Goal: Information Seeking & Learning: Compare options

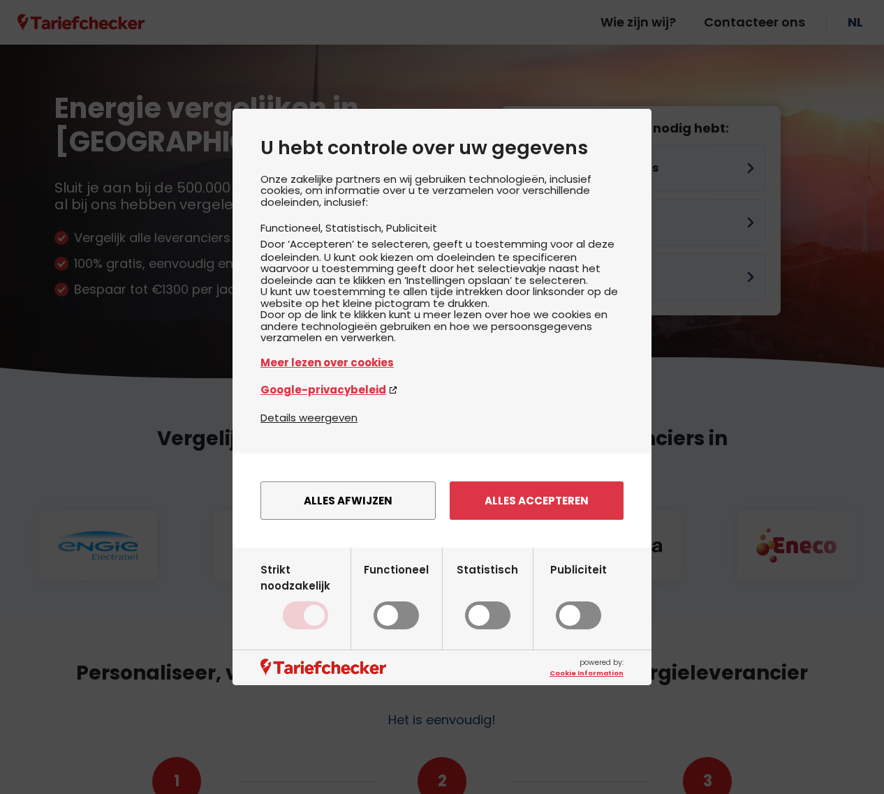
click at [378, 511] on button "Alles afwijzen" at bounding box center [347, 501] width 175 height 38
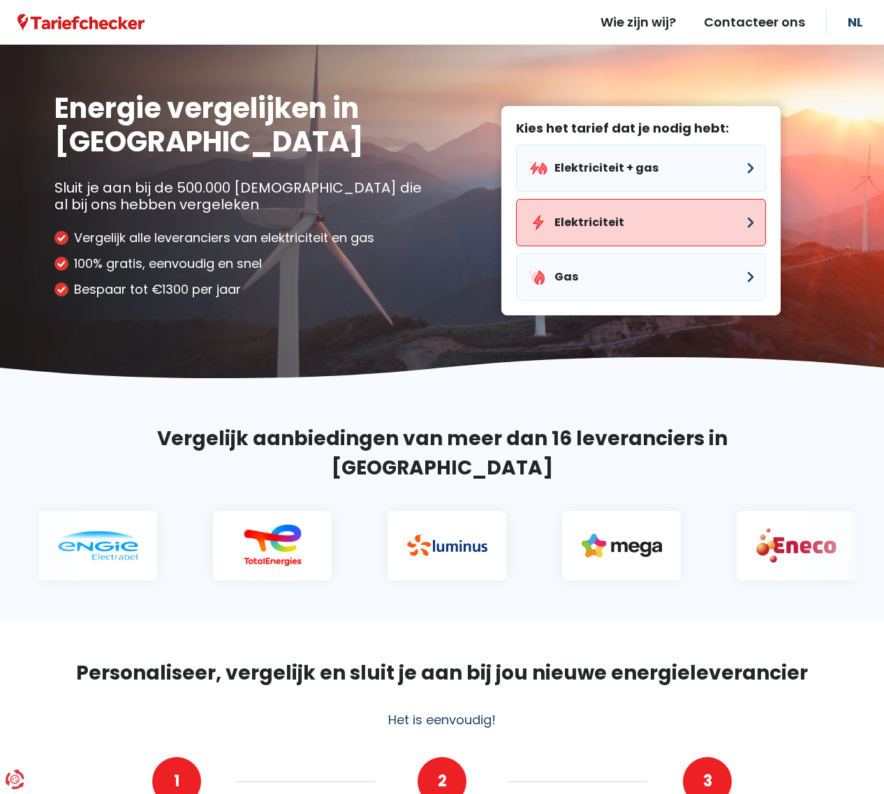
click at [583, 220] on button "Elektriciteit" at bounding box center [641, 222] width 250 height 47
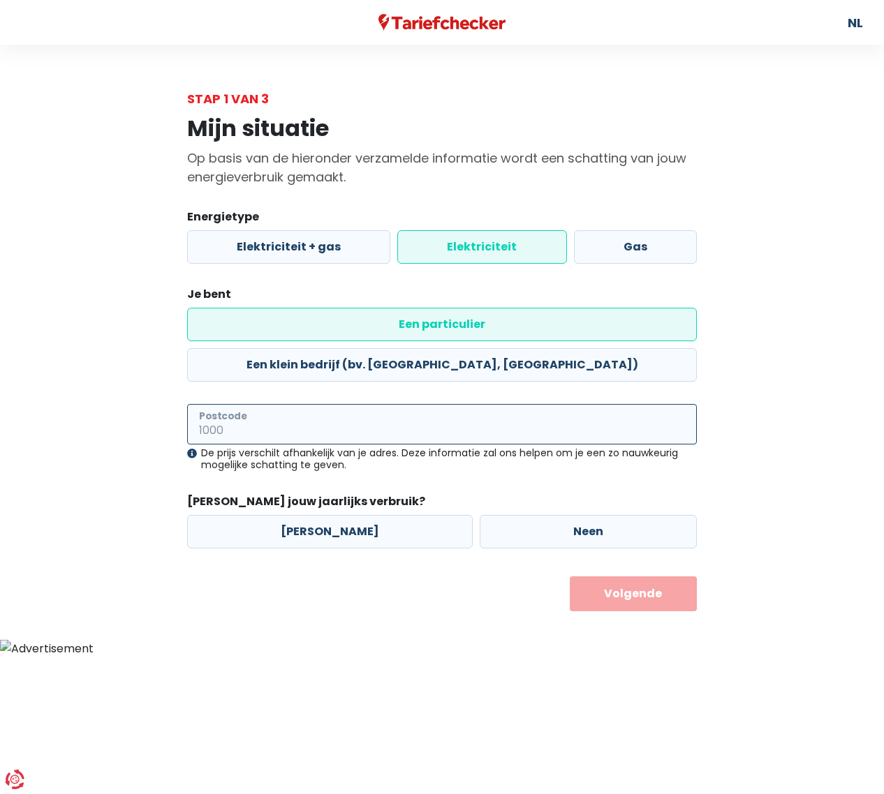
click at [331, 404] on input "Postcode" at bounding box center [442, 424] width 510 height 40
type input "3221"
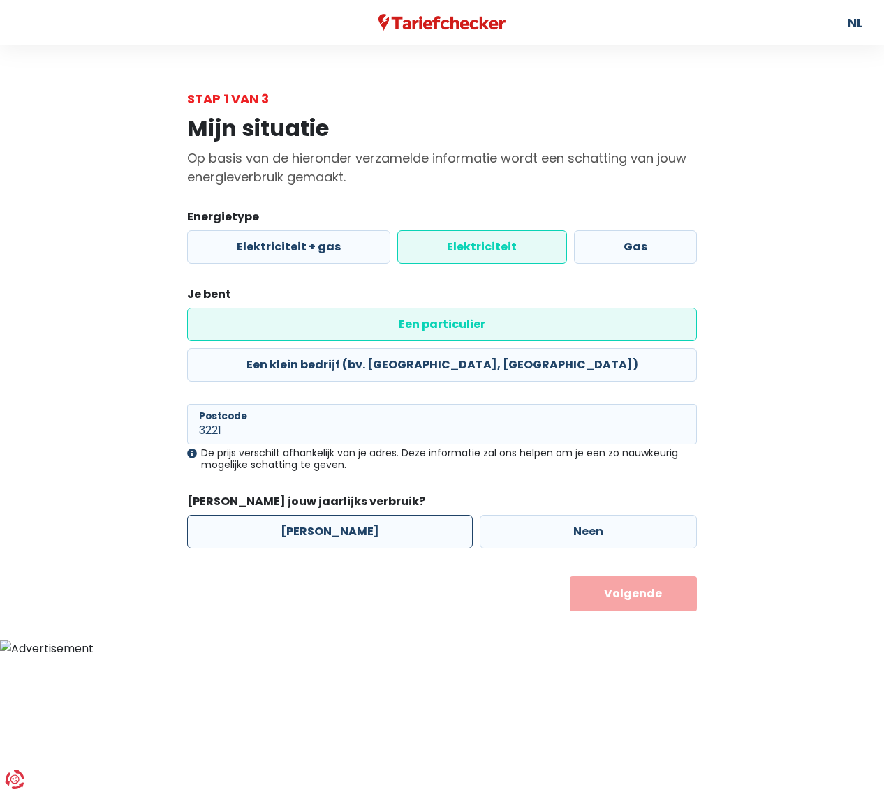
click at [322, 515] on label "[PERSON_NAME]" at bounding box center [329, 532] width 285 height 34
click at [322, 515] on input "[PERSON_NAME]" at bounding box center [329, 532] width 285 height 34
radio input "true"
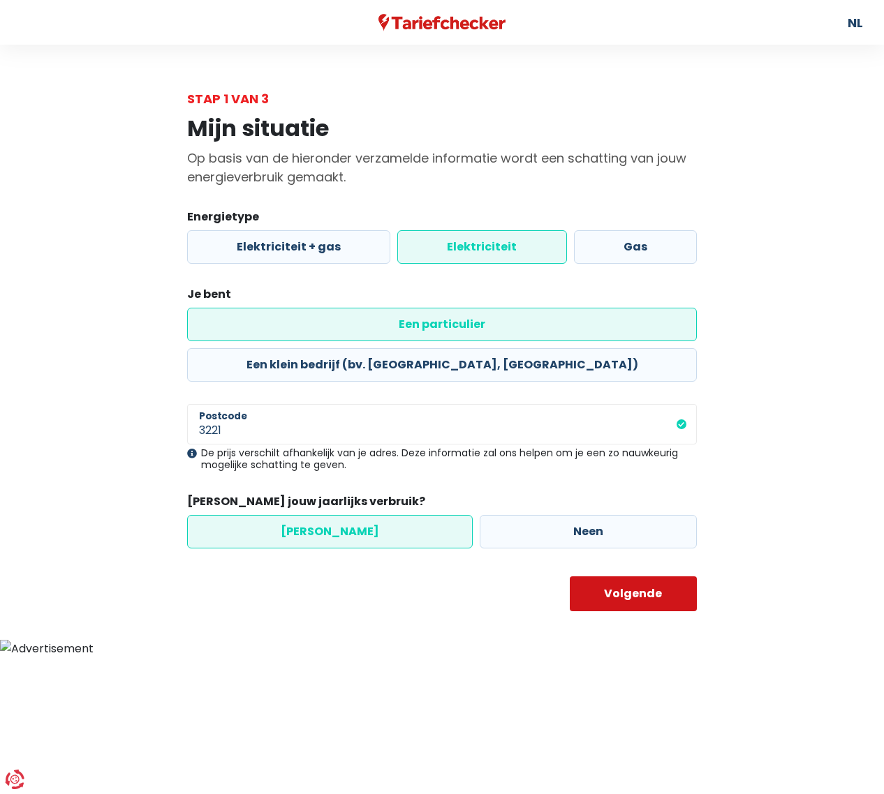
click at [650, 577] on button "Volgende" at bounding box center [634, 594] width 128 height 35
select select
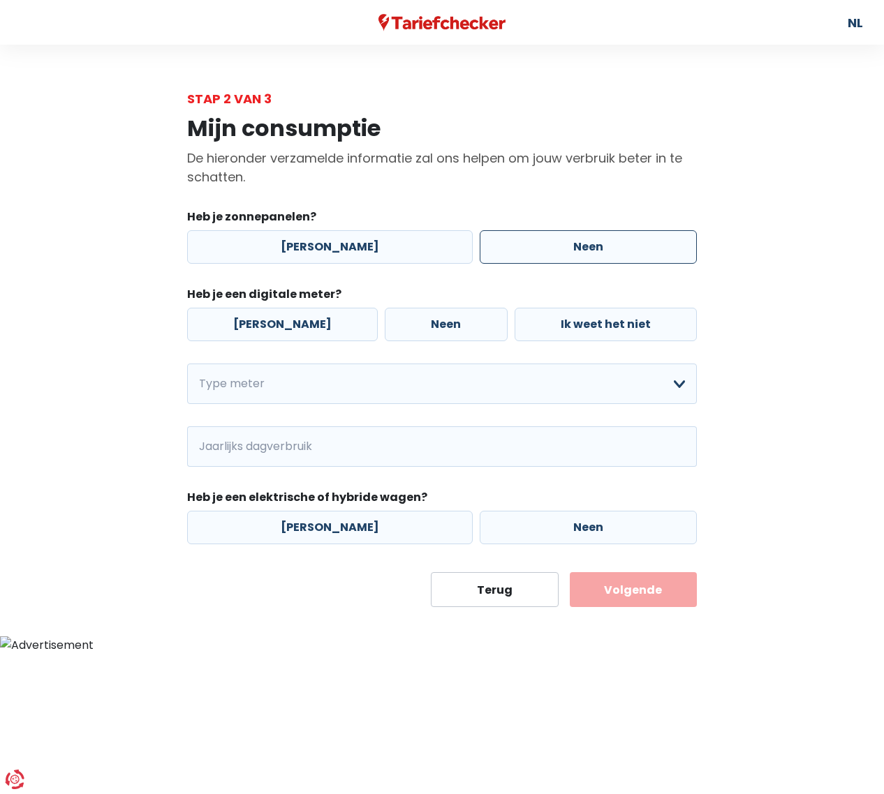
click at [525, 246] on label "Neen" at bounding box center [587, 247] width 217 height 34
click at [525, 246] on input "Neen" at bounding box center [587, 247] width 217 height 34
radio input "true"
click at [291, 315] on label "[PERSON_NAME]" at bounding box center [282, 325] width 191 height 34
click at [291, 315] on input "[PERSON_NAME]" at bounding box center [282, 325] width 191 height 34
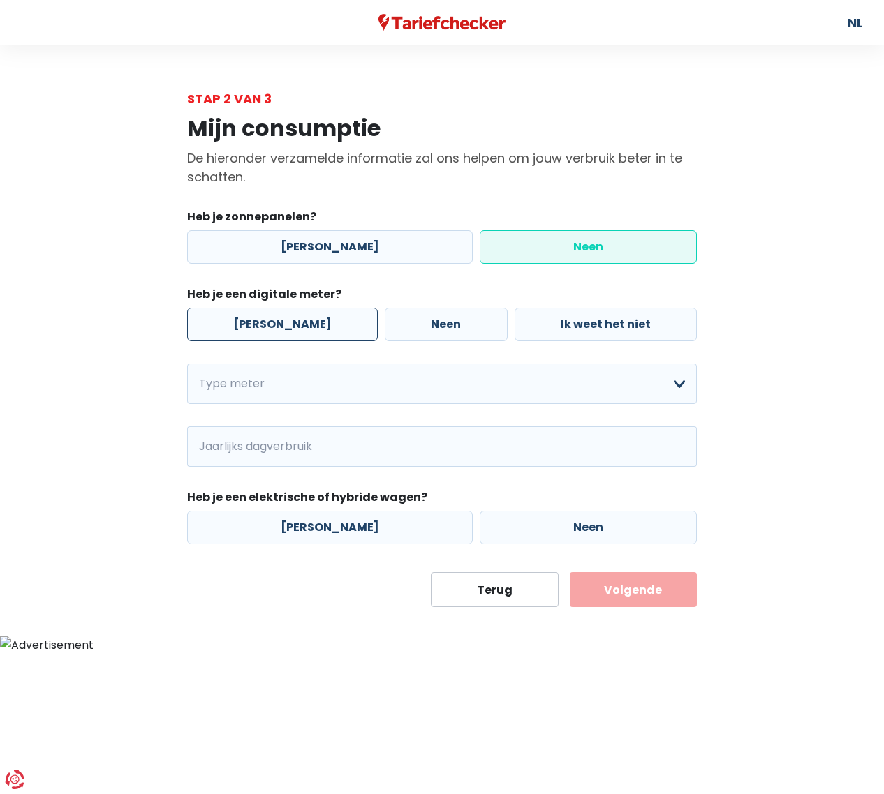
radio input "true"
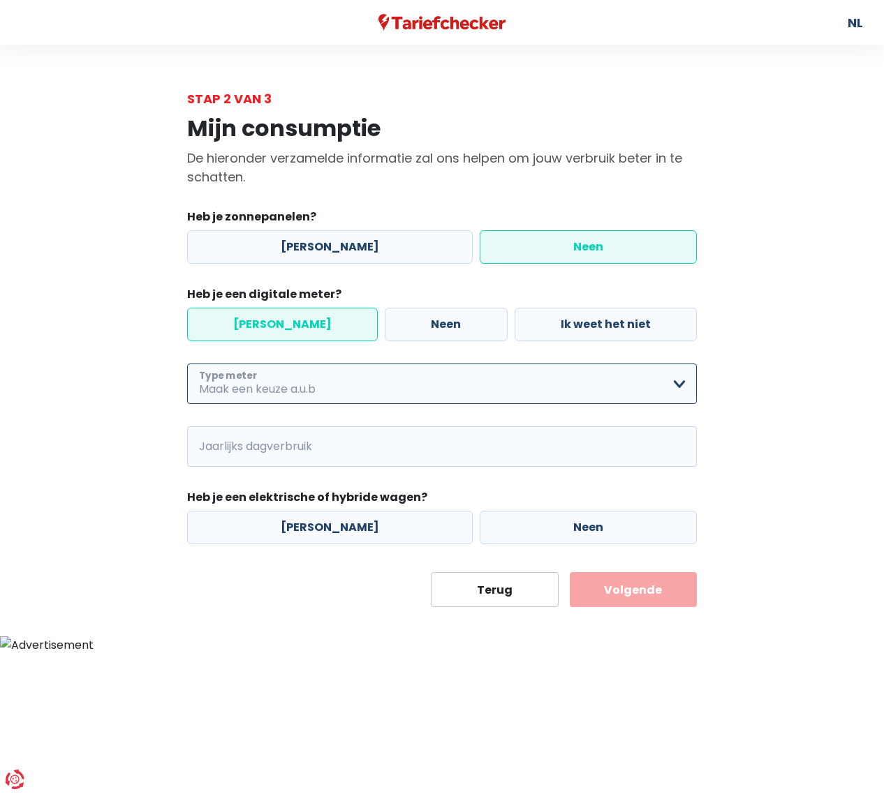
select select "day_night_bi_hourly"
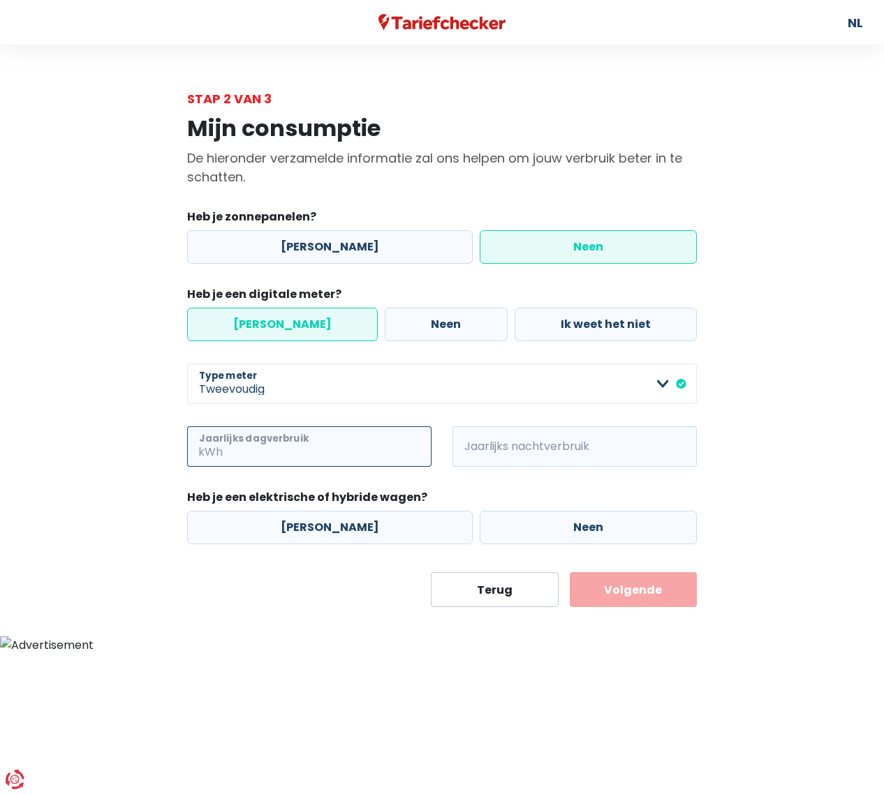
click at [272, 447] on input "Jaarlijks dagverbruik" at bounding box center [328, 446] width 206 height 40
type input "1671"
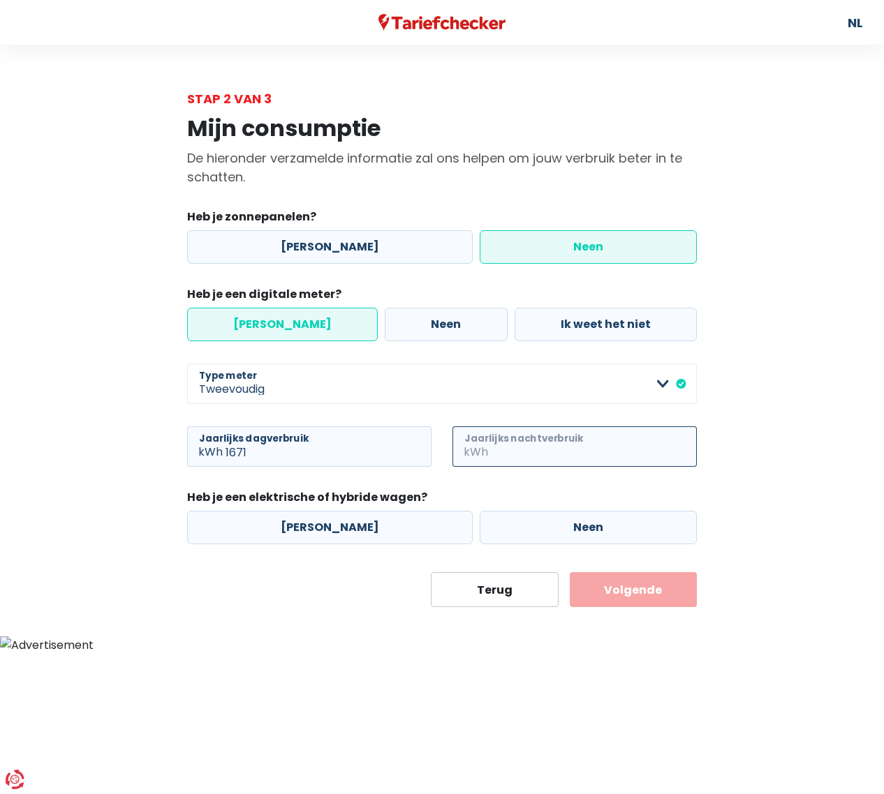
click at [495, 442] on input "Jaarlijks nachtverbruik" at bounding box center [594, 446] width 206 height 40
type input "2181"
click at [506, 528] on label "Neen" at bounding box center [587, 528] width 217 height 34
click at [506, 528] on input "Neen" at bounding box center [587, 528] width 217 height 34
radio input "true"
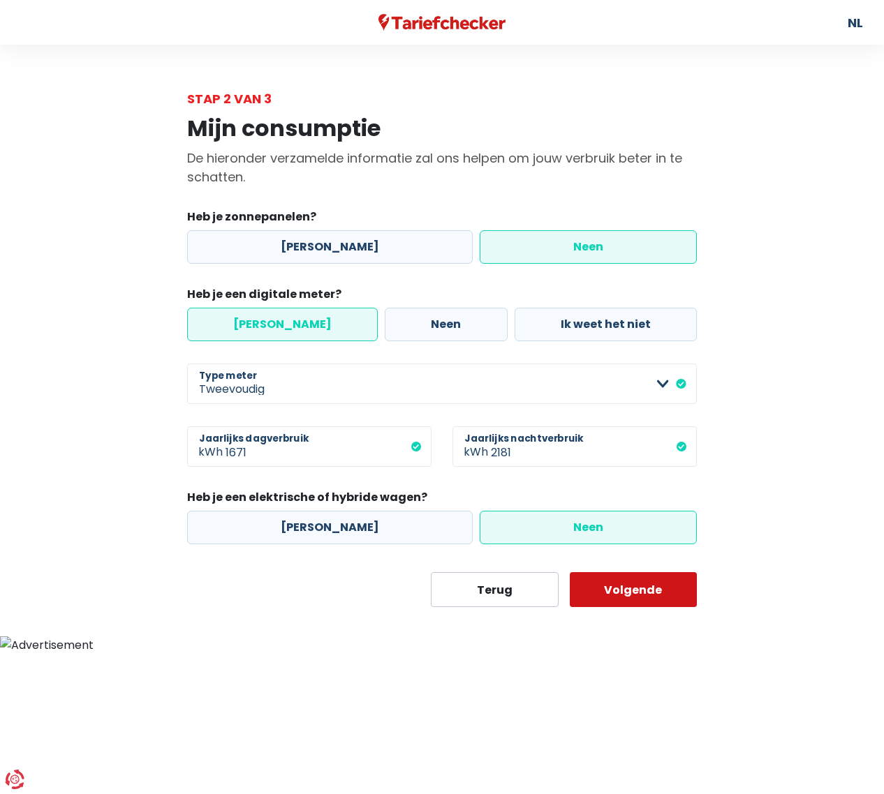
click at [632, 591] on button "Volgende" at bounding box center [634, 589] width 128 height 35
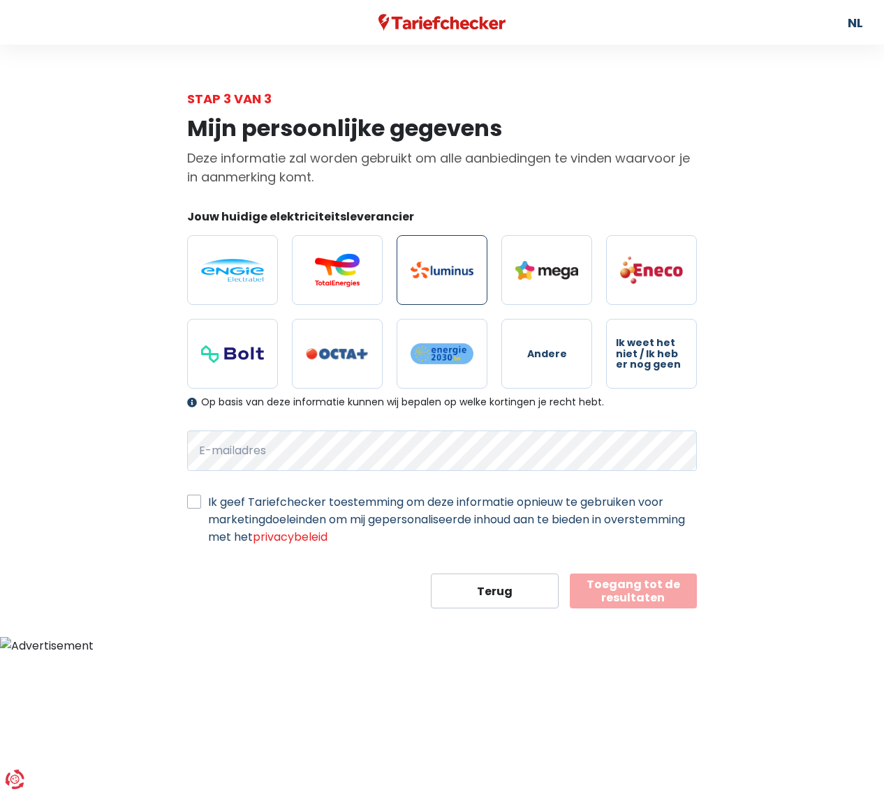
drag, startPoint x: 444, startPoint y: 236, endPoint x: 450, endPoint y: 250, distance: 15.3
click at [444, 237] on label at bounding box center [441, 270] width 91 height 70
click at [444, 237] on input "radio" at bounding box center [441, 270] width 91 height 70
radio input "true"
drag, startPoint x: 523, startPoint y: 557, endPoint x: 425, endPoint y: 539, distance: 100.1
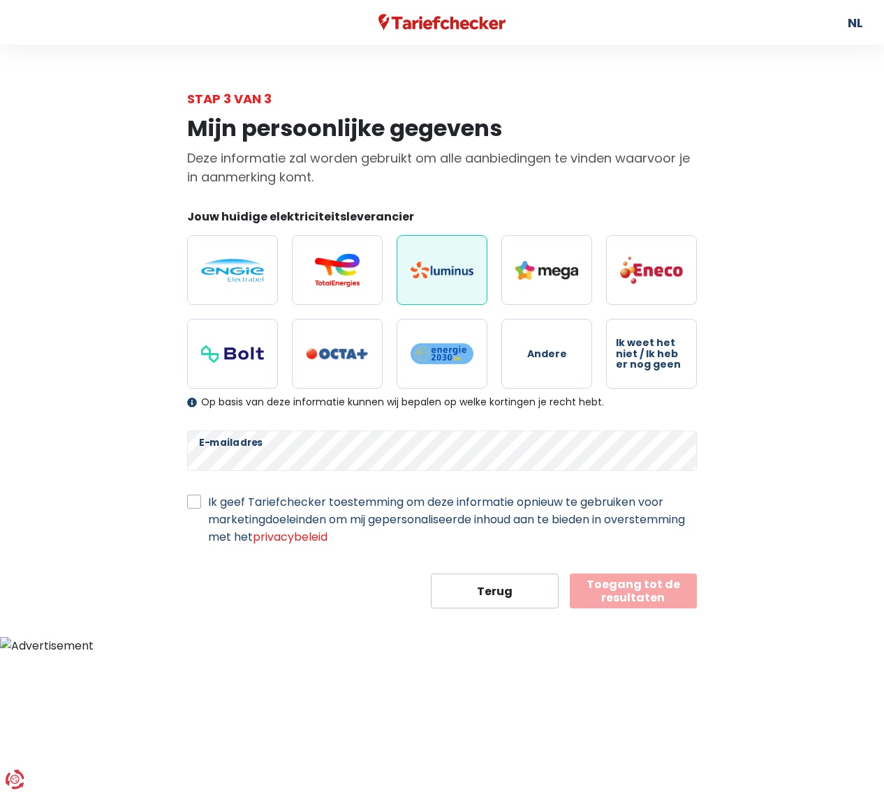
click at [523, 557] on form "Jouw huidige elektriciteitsleverancier Andere Ik weet het niet / Ik heb er nog …" at bounding box center [442, 409] width 510 height 400
click at [208, 503] on label "Ik geef Tariefchecker toestemming om deze informatie opnieuw te gebruiken voor …" at bounding box center [452, 519] width 489 height 52
click at [195, 503] on input "Ik geef Tariefchecker toestemming om deze informatie opnieuw te gebruiken voor …" at bounding box center [194, 500] width 14 height 14
checkbox input "true"
